Goal: Find specific page/section: Find specific page/section

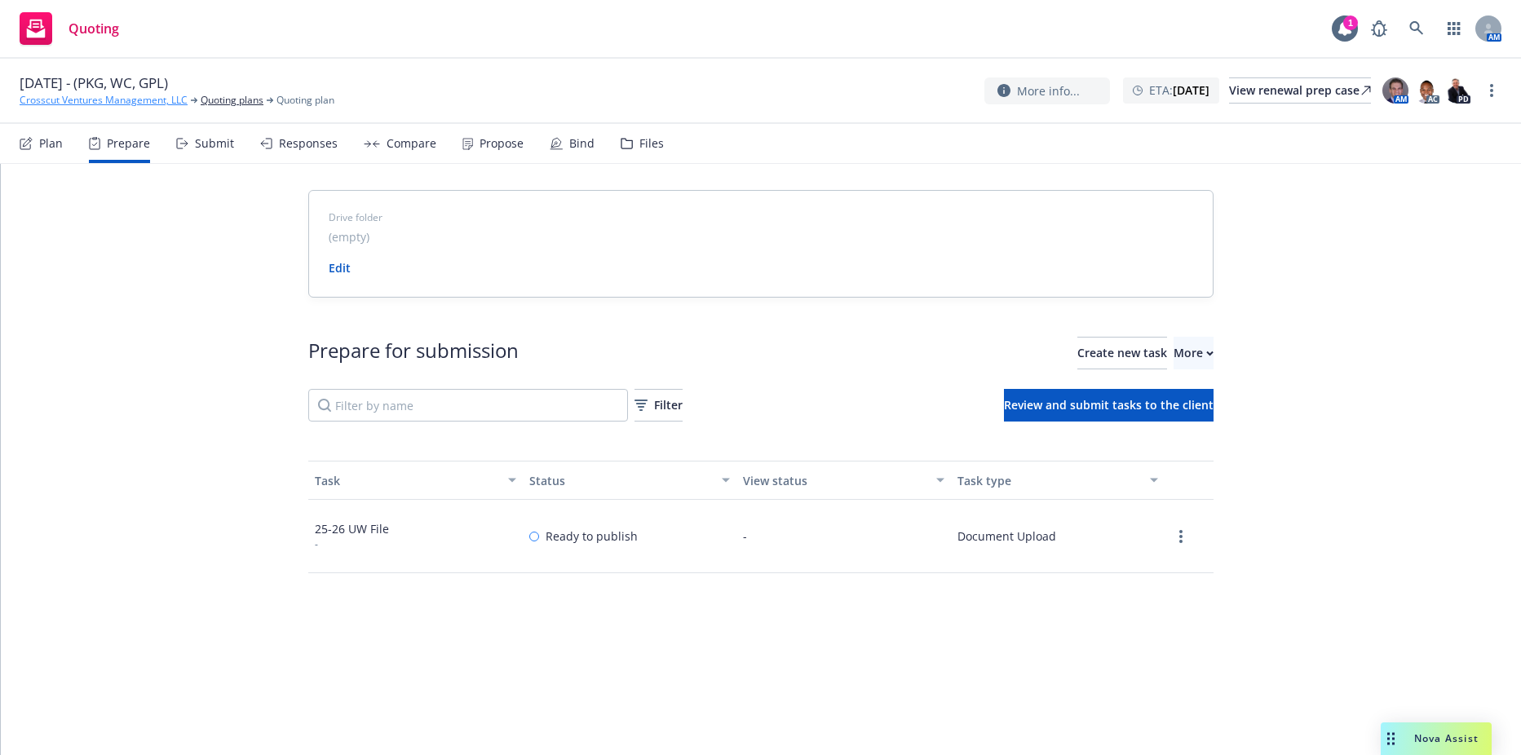
click at [174, 100] on link "Crosscut Ventures Management, LLC" at bounding box center [104, 100] width 168 height 15
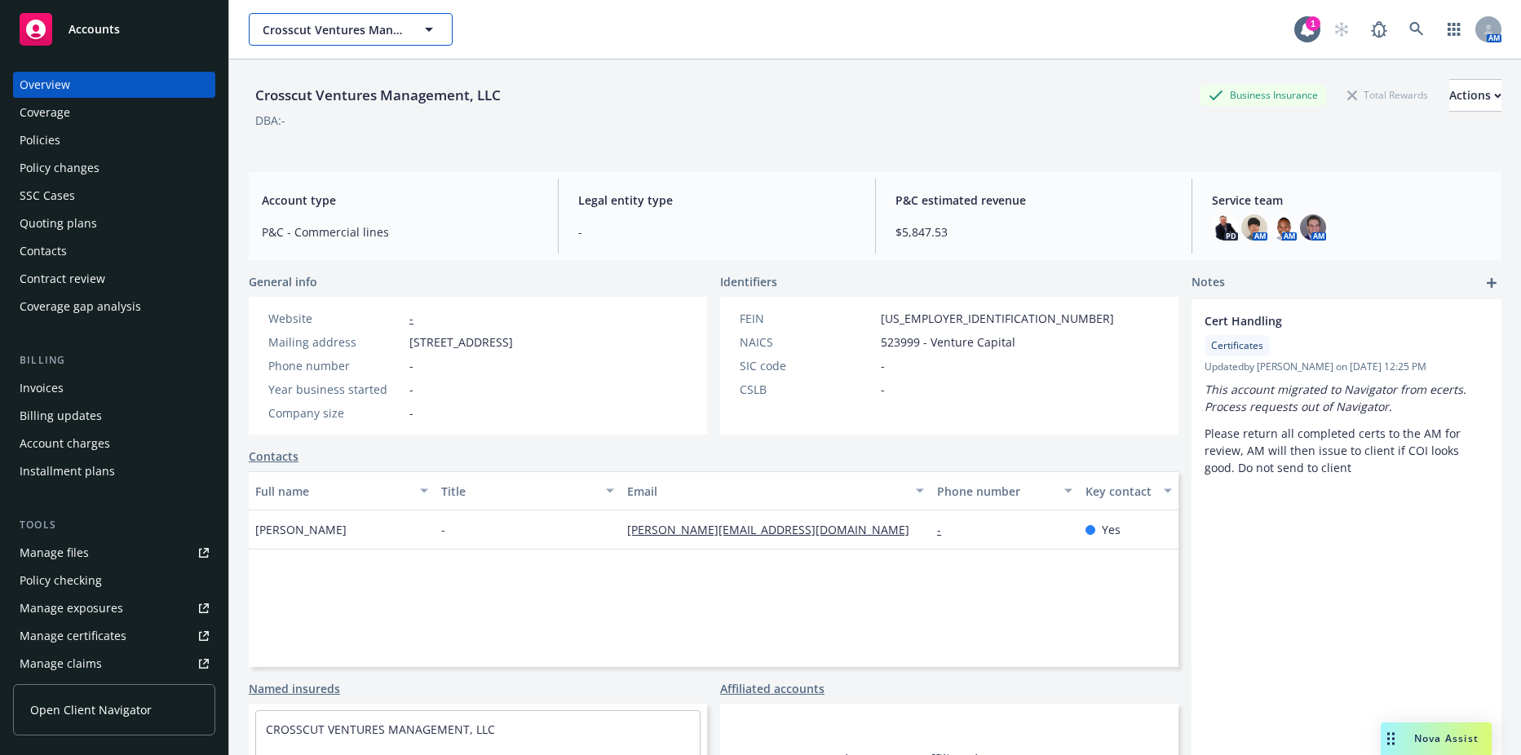
click at [373, 22] on span "Crosscut Ventures Management, LLC" at bounding box center [333, 29] width 141 height 17
type input "[PERSON_NAME]"
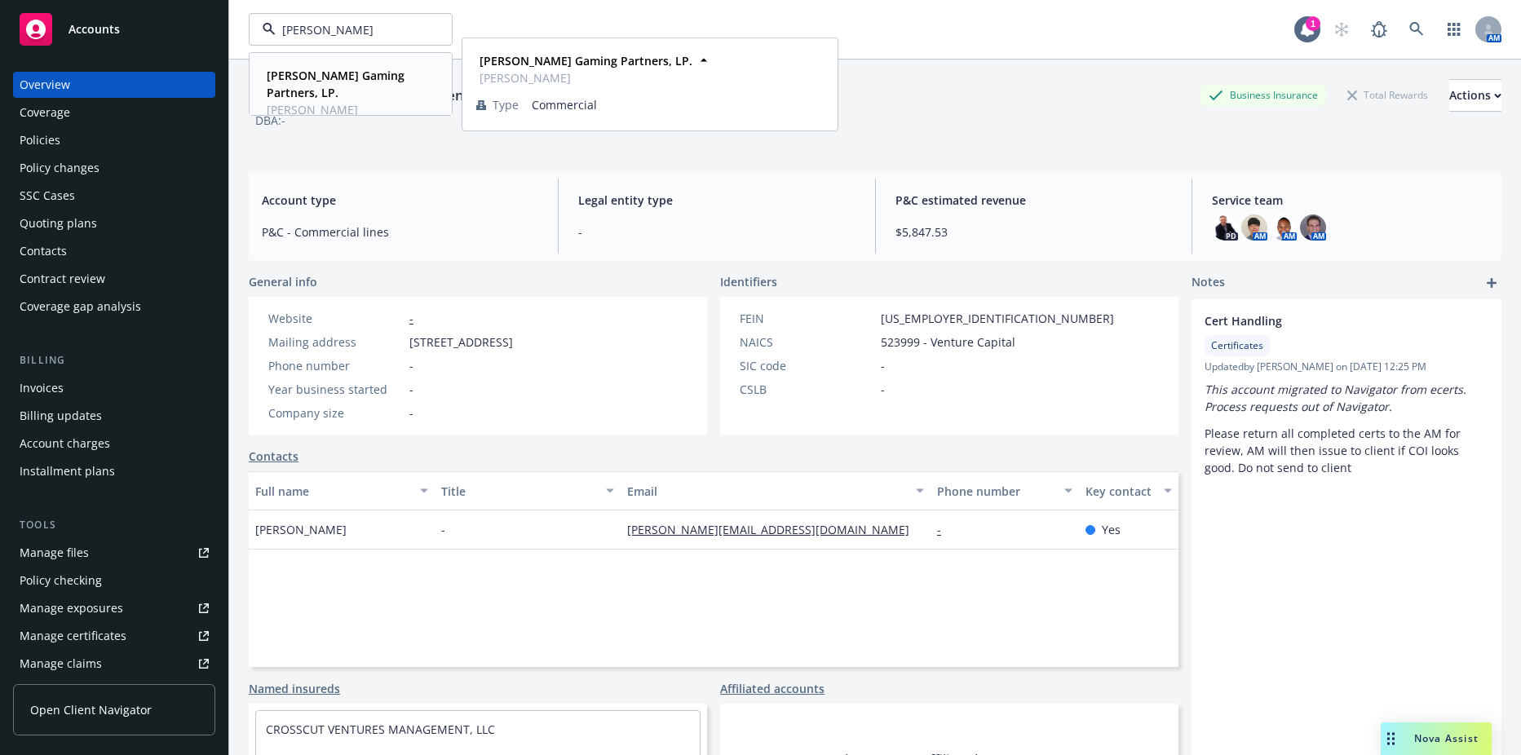
click at [416, 101] on span "[PERSON_NAME]" at bounding box center [349, 109] width 165 height 17
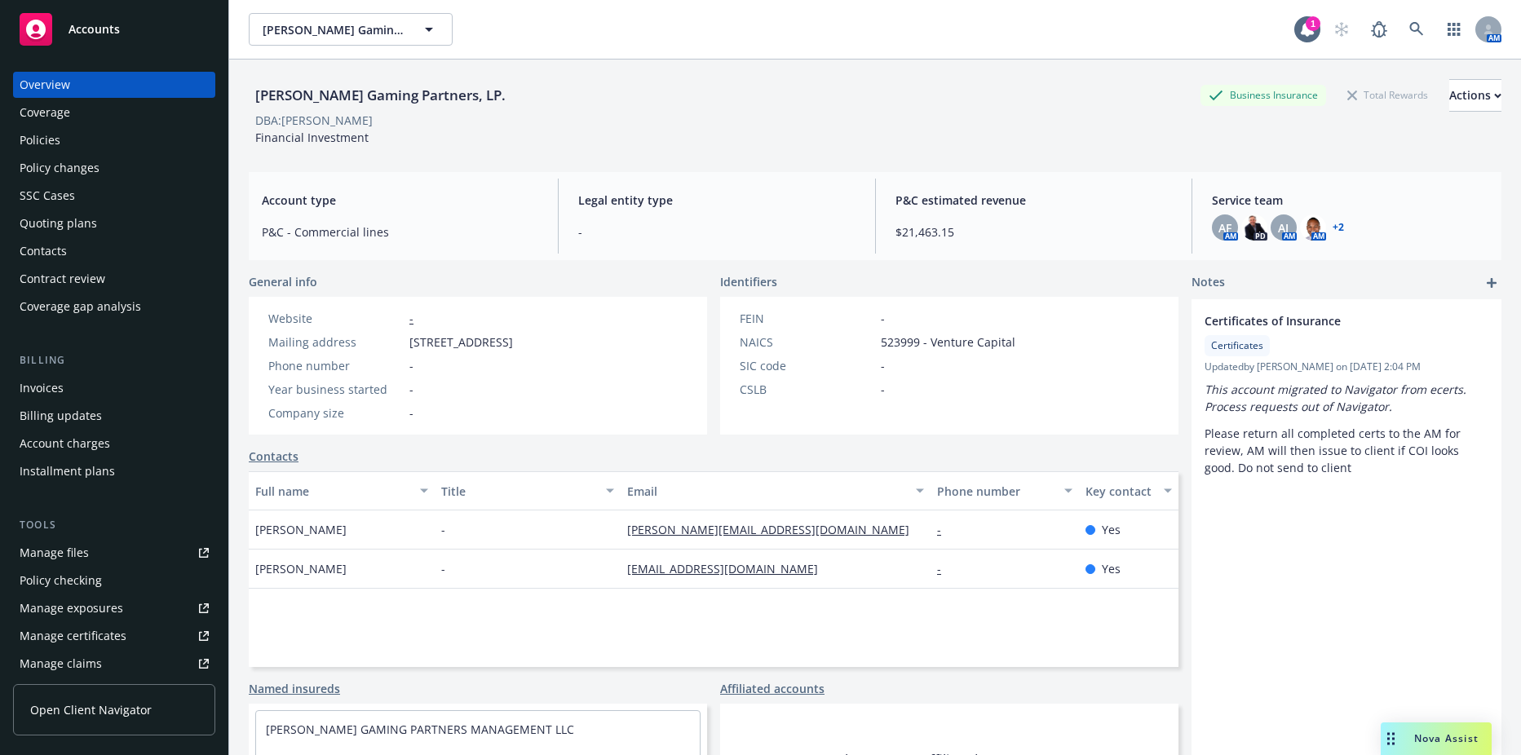
click at [69, 145] on div "Policies" at bounding box center [114, 140] width 189 height 26
